Goal: Task Accomplishment & Management: Manage account settings

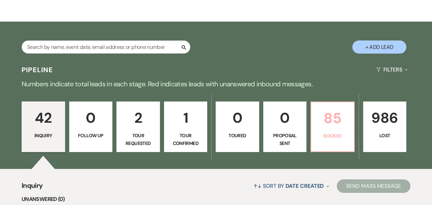
scroll to position [91, 0]
click at [340, 121] on p "85" at bounding box center [332, 118] width 35 height 23
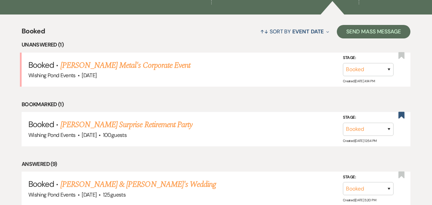
scroll to position [302, 0]
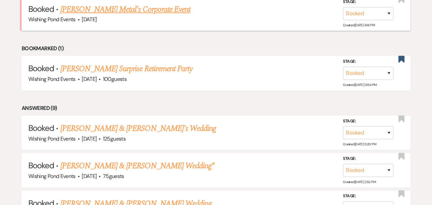
click at [102, 7] on link "[PERSON_NAME] Metal's Corporate Event" at bounding box center [125, 9] width 130 height 12
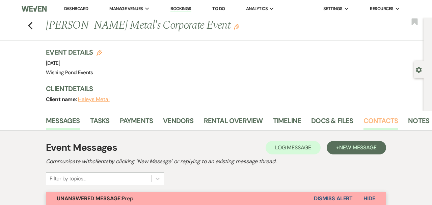
click at [377, 122] on link "Contacts" at bounding box center [381, 122] width 35 height 15
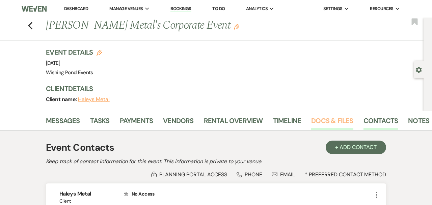
click at [334, 121] on link "Docs & Files" at bounding box center [332, 122] width 42 height 15
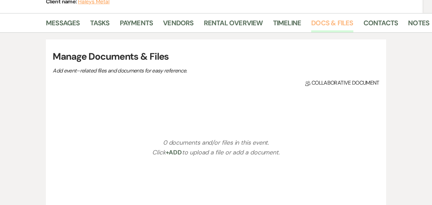
scroll to position [112, 0]
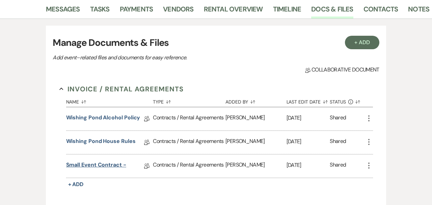
click at [107, 166] on link "Small Event Contract -" at bounding box center [96, 166] width 60 height 10
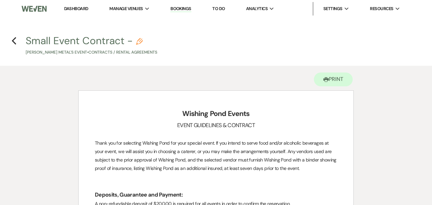
click at [140, 44] on icon "Pencil" at bounding box center [139, 41] width 7 height 7
select select "10"
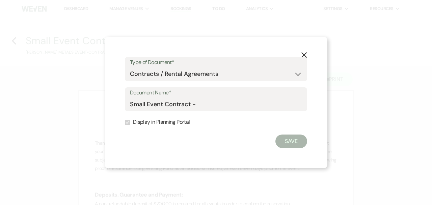
click at [306, 52] on icon "X" at bounding box center [304, 55] width 6 height 6
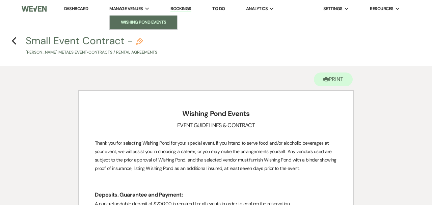
click at [128, 21] on li "Wishing Pond Events" at bounding box center [143, 22] width 61 height 7
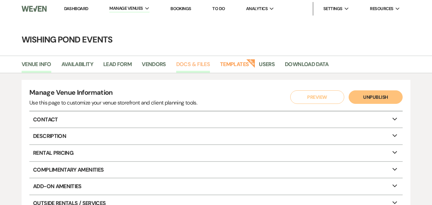
click at [190, 61] on link "Docs & Files" at bounding box center [193, 66] width 34 height 13
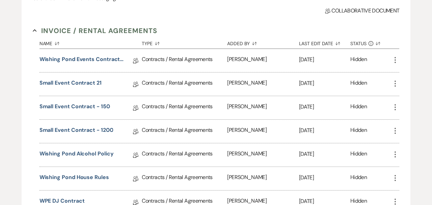
scroll to position [120, 0]
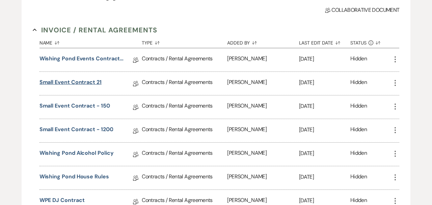
click at [89, 85] on link "Small Event Contract 21" at bounding box center [71, 83] width 62 height 10
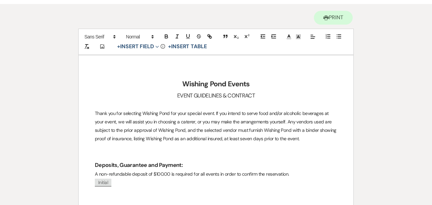
scroll to position [43, 0]
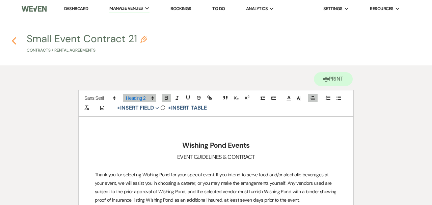
click at [15, 44] on use "button" at bounding box center [14, 40] width 4 height 7
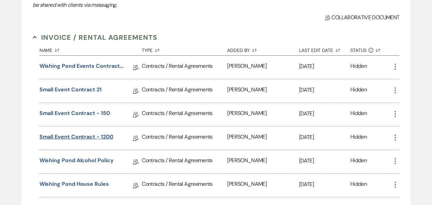
scroll to position [118, 0]
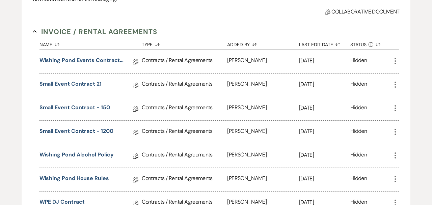
click at [96, 127] on div "Small Event Contract - 1200 Collab Doc" at bounding box center [91, 132] width 103 height 23
click at [97, 131] on link "Small Event Contract - 1200" at bounding box center [77, 132] width 74 height 10
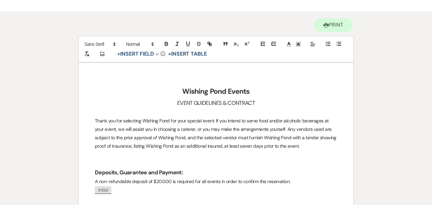
scroll to position [10, 0]
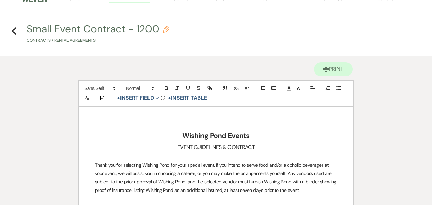
click at [298, 152] on p at bounding box center [216, 156] width 242 height 8
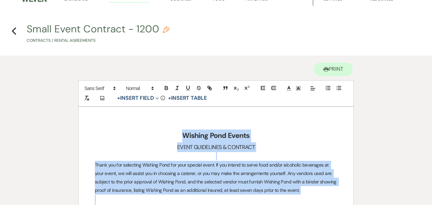
copy div "Loremip Dolo Sitame CONSE ADIPISCING & ELITSEDD Eiusm tem inc utlaboree Dolorem…"
click at [329, 64] on button "Printer Print" at bounding box center [333, 69] width 39 height 14
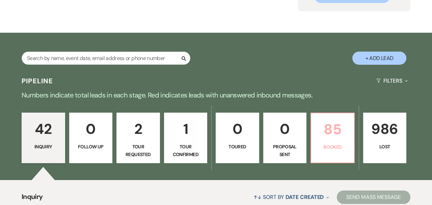
click at [330, 130] on p "85" at bounding box center [332, 129] width 35 height 23
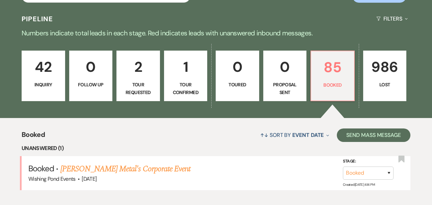
scroll to position [177, 0]
